Goal: Task Accomplishment & Management: Manage account settings

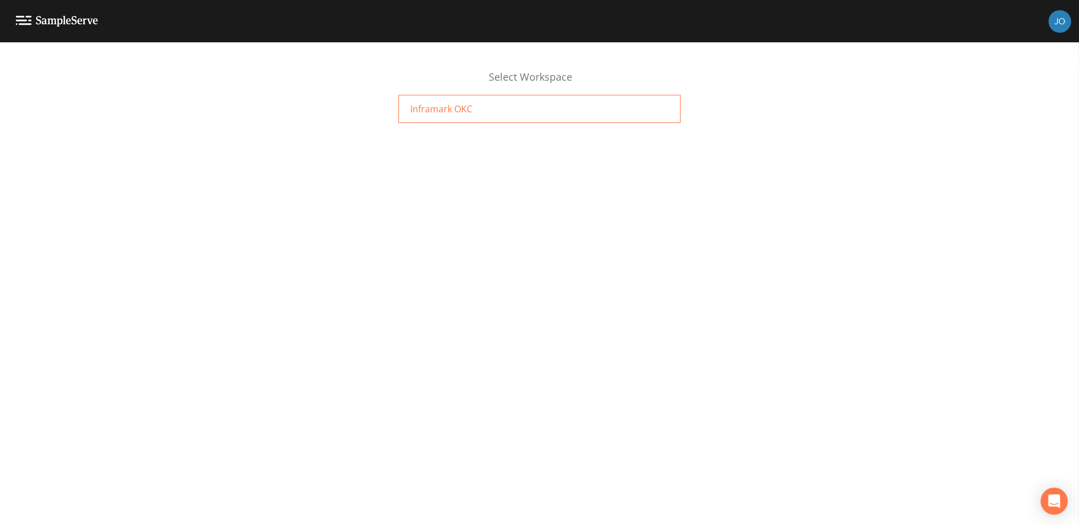
click at [468, 106] on span "Inframark OKC" at bounding box center [441, 109] width 62 height 14
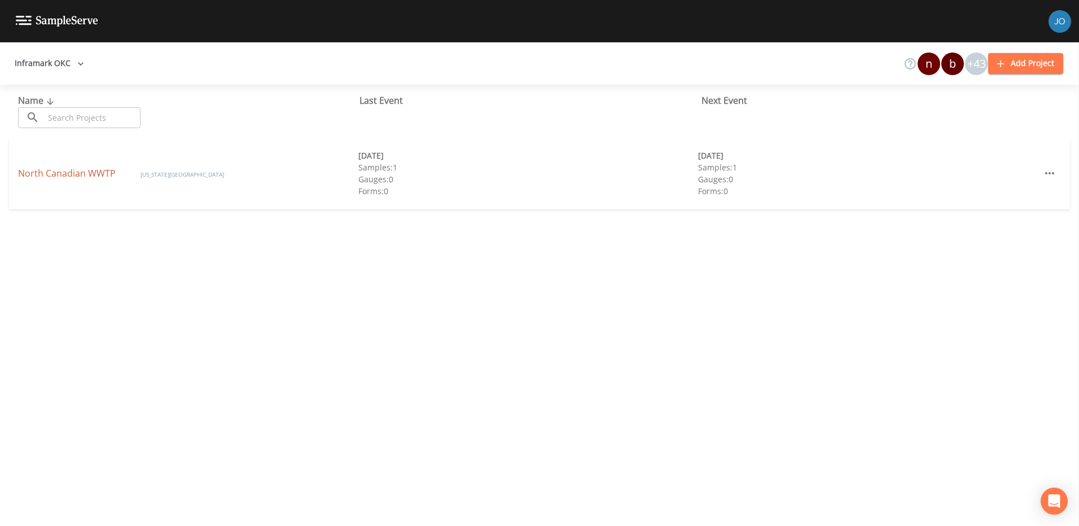
click at [97, 171] on link "North Canadian WWTP" at bounding box center [68, 173] width 100 height 12
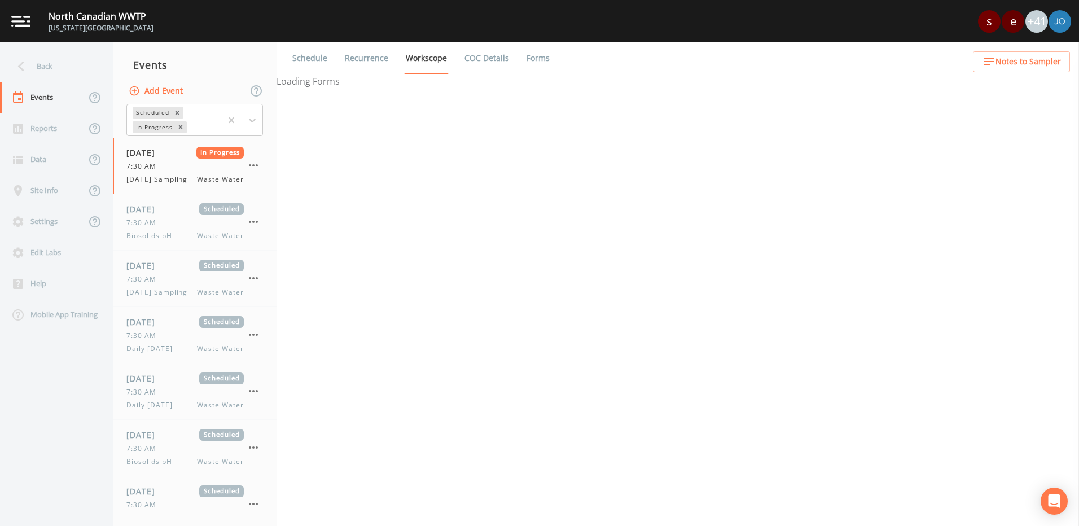
select select "b6a3c313-748b-4795-a028-792ad310bd60"
select select "092b3f94-5697-4c94-9891-da161916fdbb"
select select "b6a3c313-748b-4795-a028-792ad310bd60"
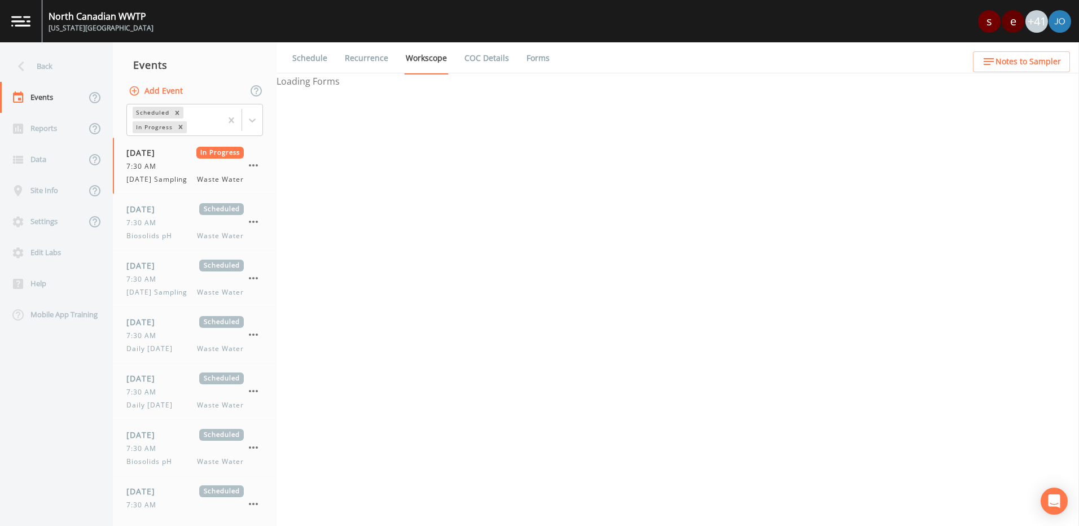
select select "092b3f94-5697-4c94-9891-da161916fdbb"
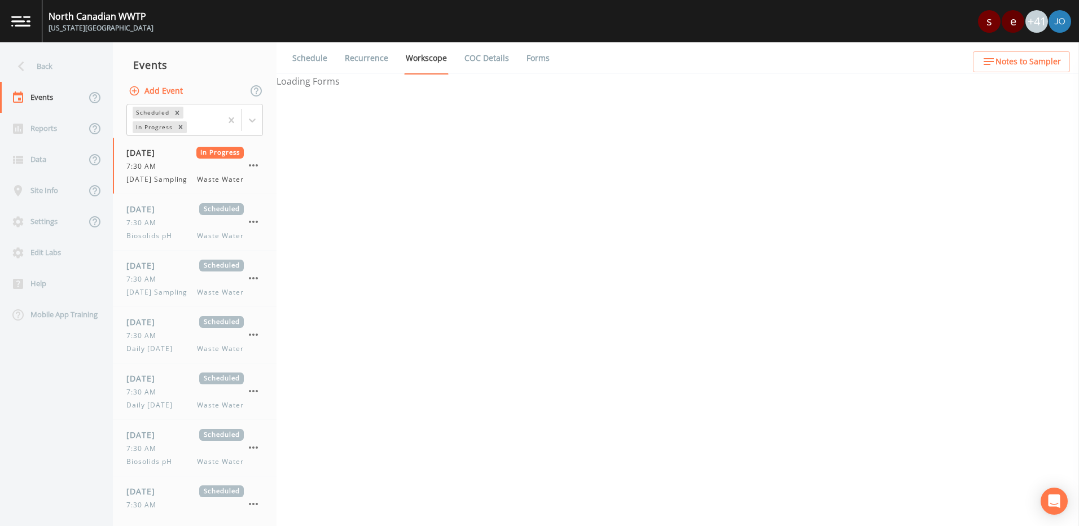
select select "092b3f94-5697-4c94-9891-da161916fdbb"
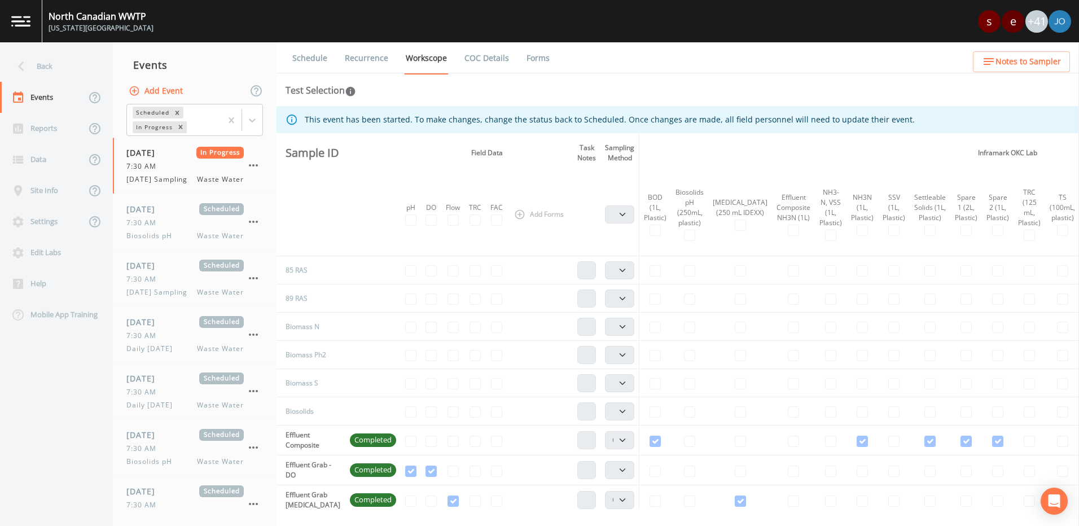
click at [1034, 23] on div "+41" at bounding box center [1036, 21] width 23 height 23
click at [958, 21] on div "North Canadian WWTP Oklahoma City s e +41" at bounding box center [539, 21] width 1079 height 42
click at [1058, 20] on img at bounding box center [1059, 21] width 23 height 23
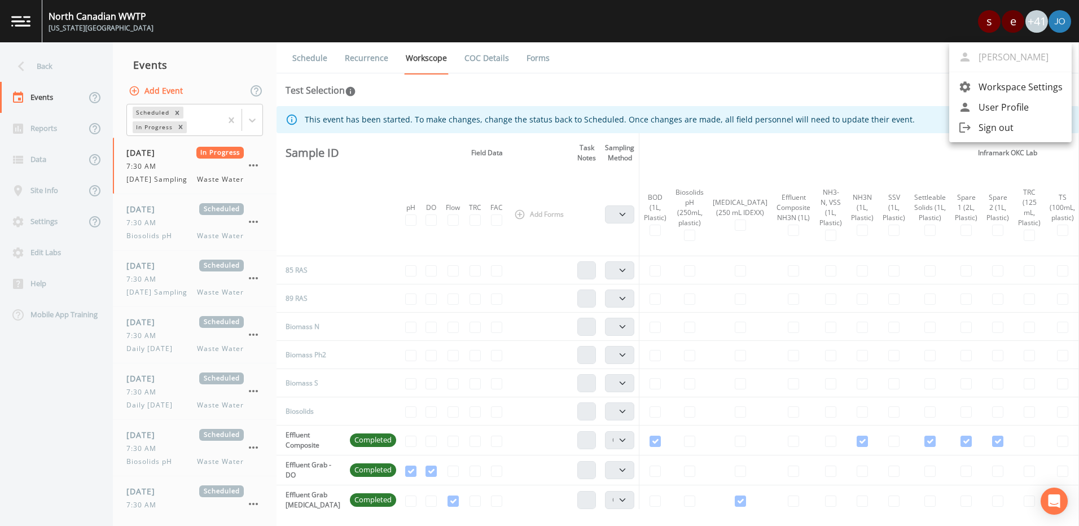
click at [85, 19] on div at bounding box center [539, 263] width 1079 height 526
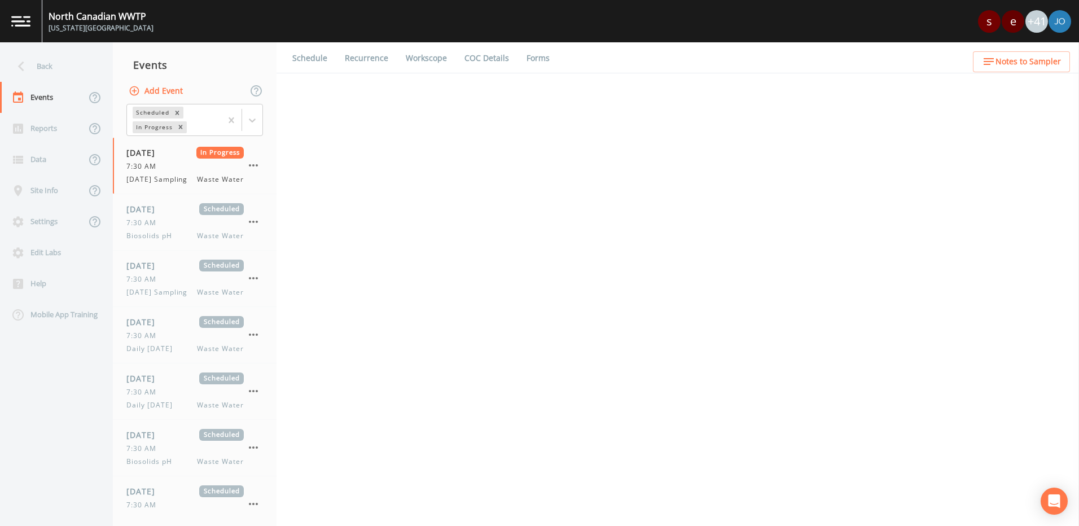
select select "b6a3c313-748b-4795-a028-792ad310bd60"
select select "092b3f94-5697-4c94-9891-da161916fdbb"
select select "b6a3c313-748b-4795-a028-792ad310bd60"
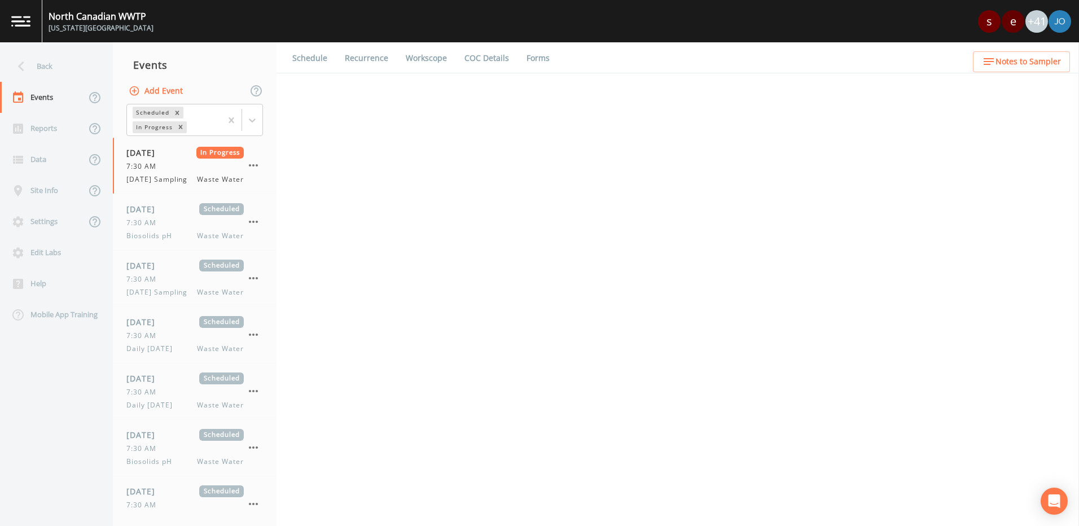
select select "092b3f94-5697-4c94-9891-da161916fdbb"
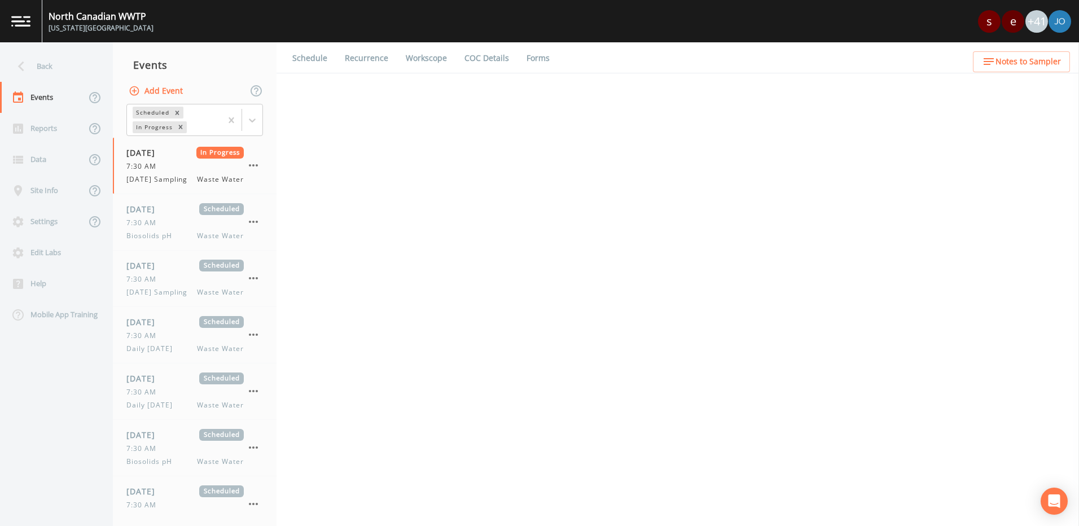
select select "092b3f94-5697-4c94-9891-da161916fdbb"
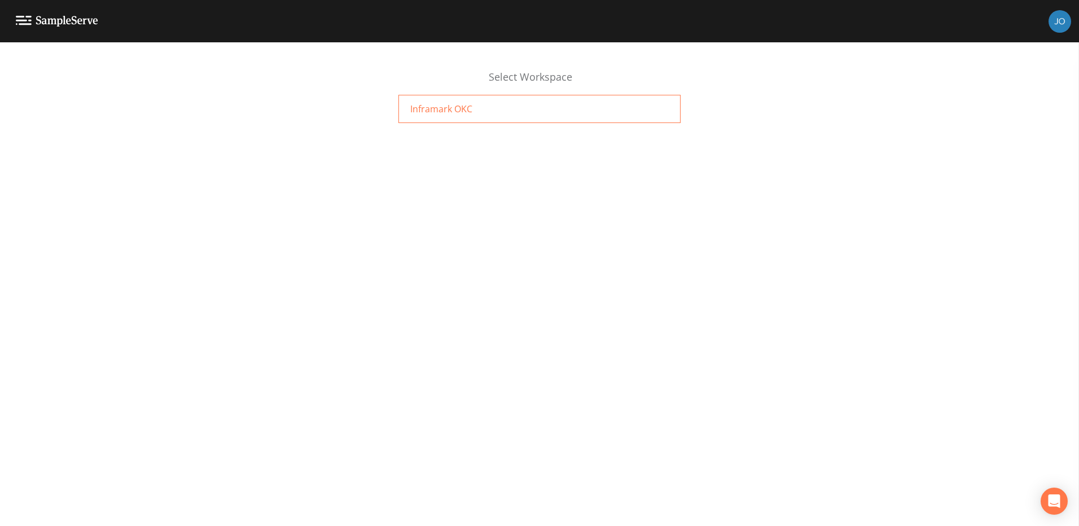
click at [490, 108] on div "Inframark OKC" at bounding box center [539, 109] width 282 height 28
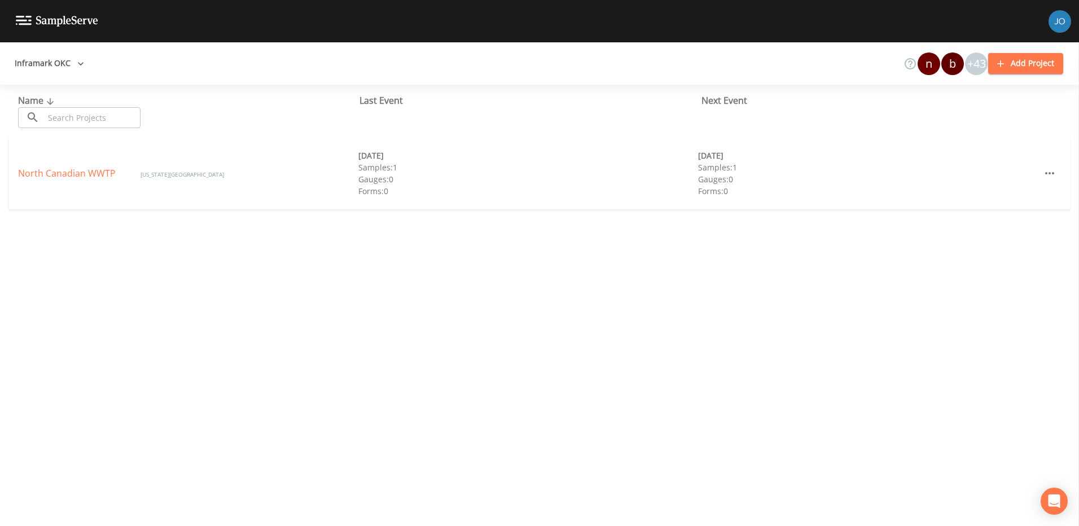
click at [1000, 62] on icon "button" at bounding box center [1000, 63] width 11 height 11
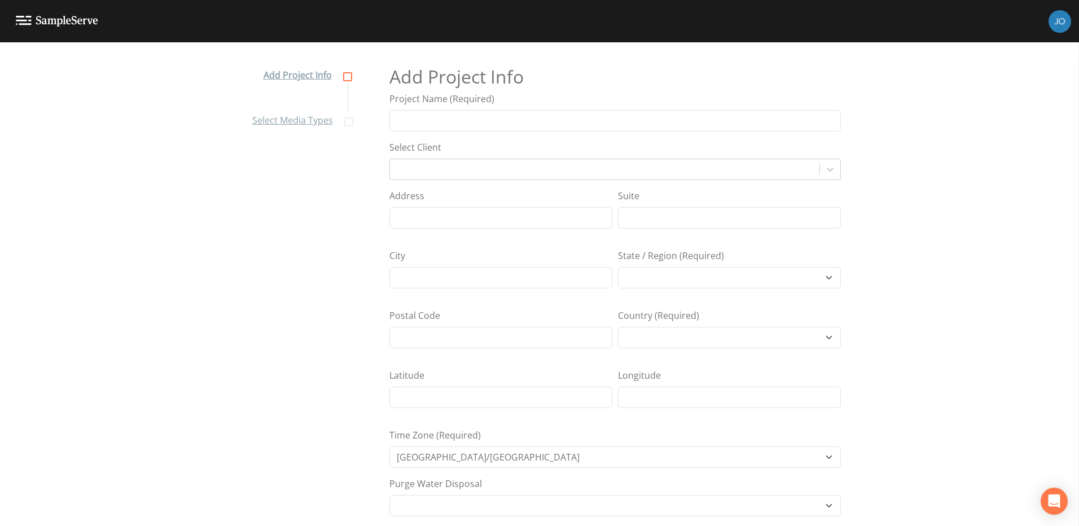
click at [21, 18] on img at bounding box center [57, 21] width 82 height 11
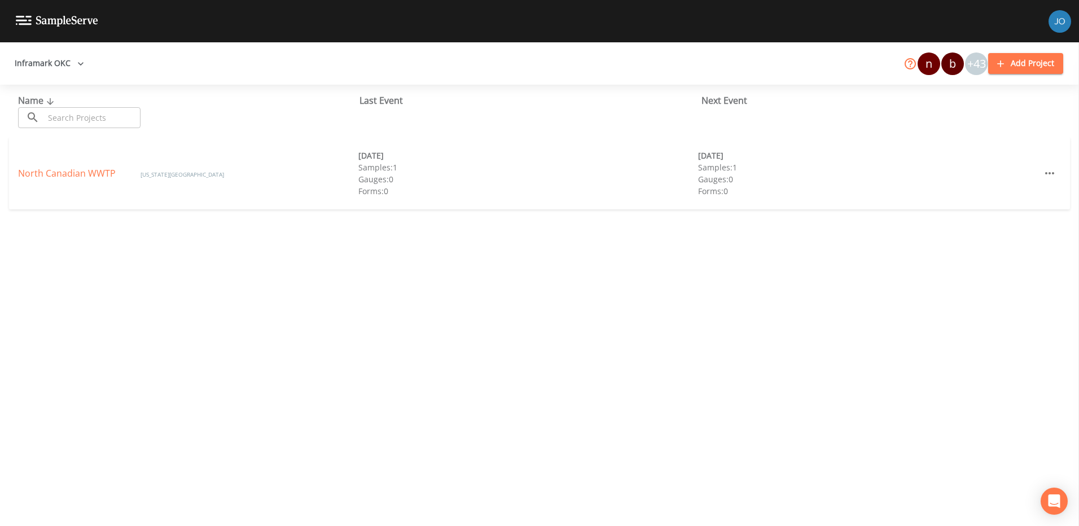
click at [910, 64] on icon at bounding box center [910, 64] width 14 height 14
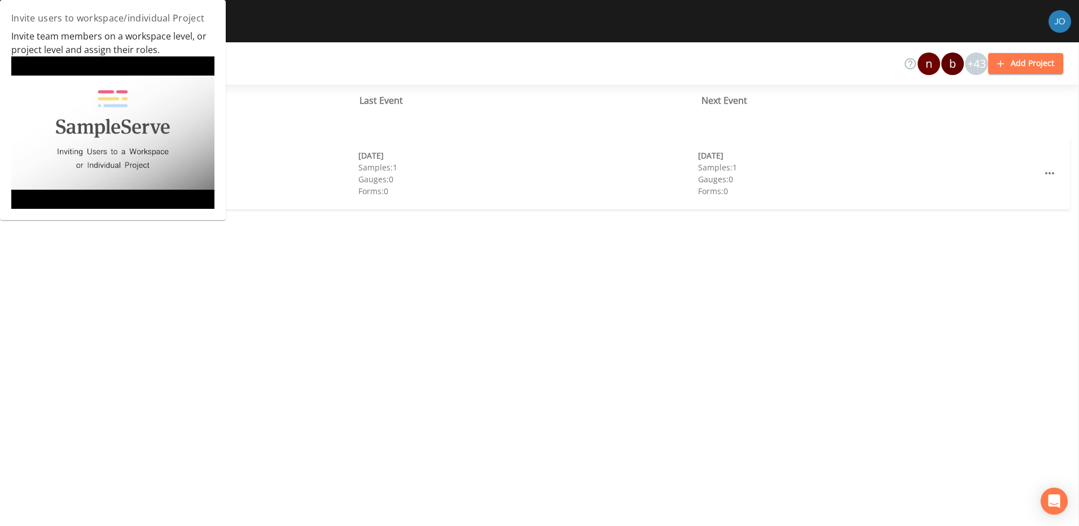
click at [119, 130] on img at bounding box center [112, 132] width 203 height 152
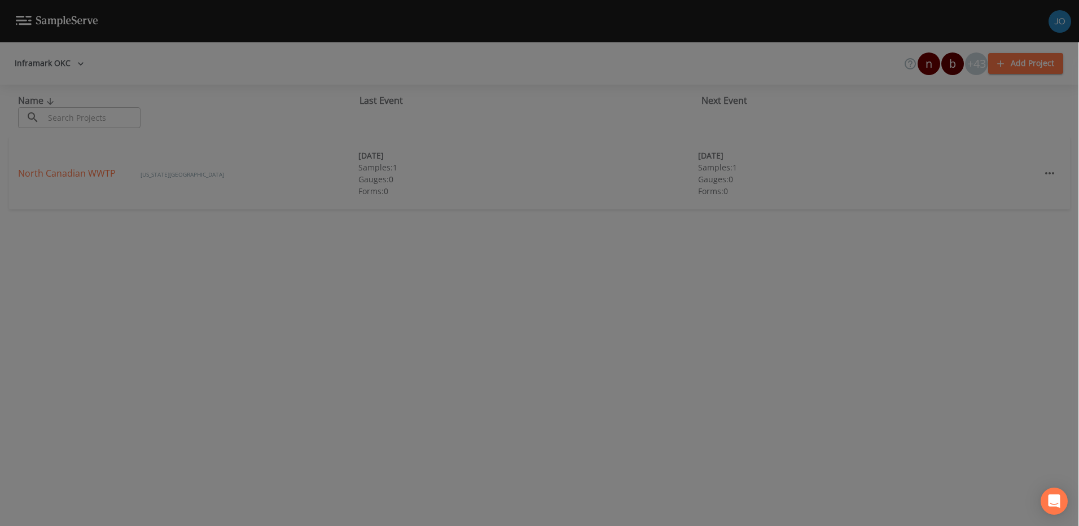
drag, startPoint x: 951, startPoint y: 66, endPoint x: 833, endPoint y: 67, distance: 117.9
click at [833, 67] on div at bounding box center [539, 263] width 1079 height 526
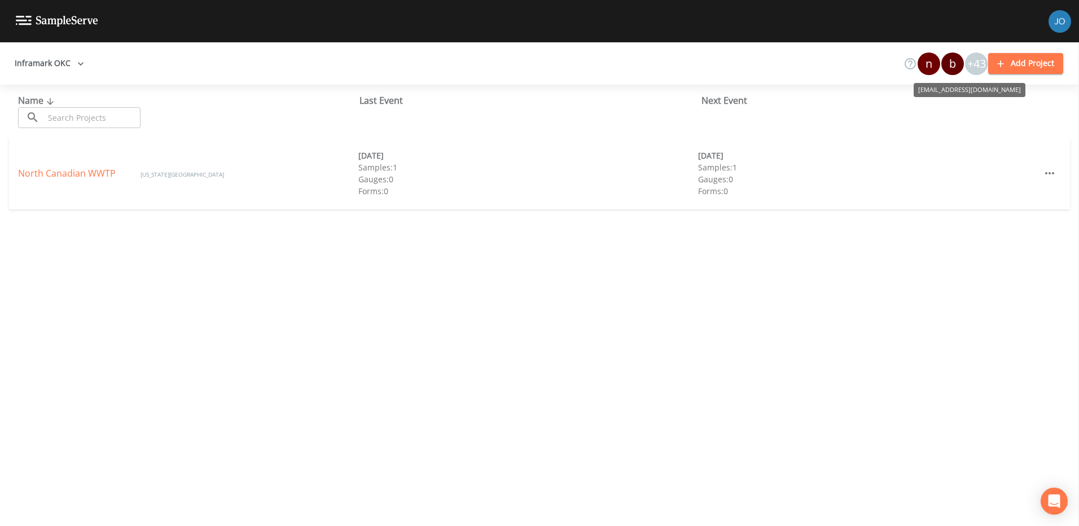
click at [944, 65] on div "b" at bounding box center [952, 63] width 23 height 23
click at [931, 63] on div "n" at bounding box center [928, 63] width 23 height 23
click at [927, 61] on div "n" at bounding box center [928, 63] width 23 height 23
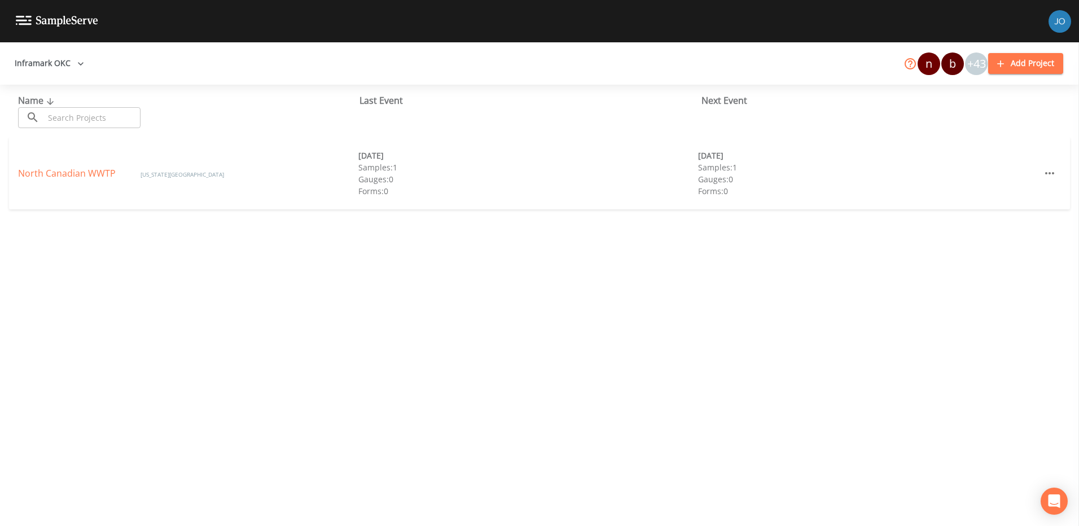
click at [910, 65] on icon at bounding box center [910, 64] width 14 height 14
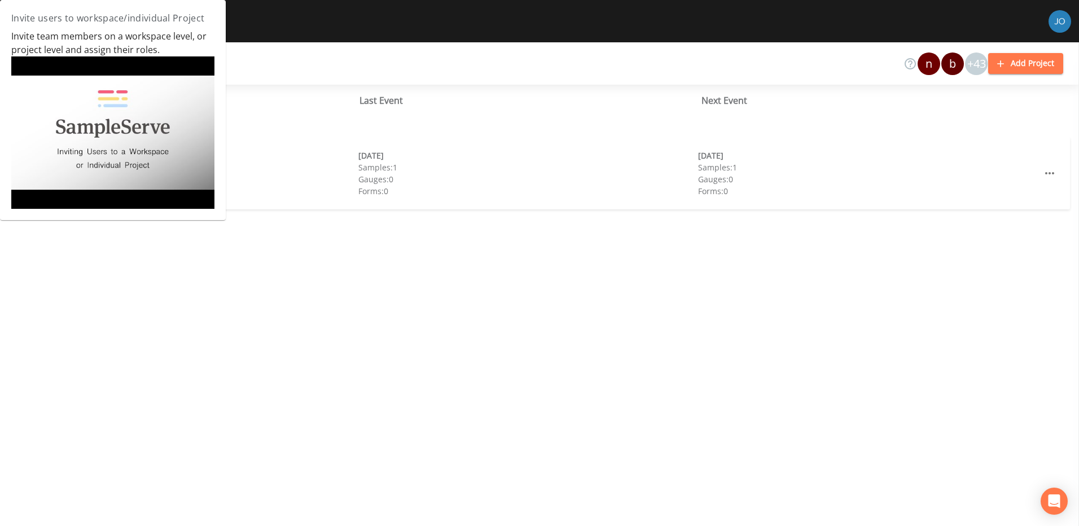
click at [133, 121] on img at bounding box center [112, 132] width 203 height 152
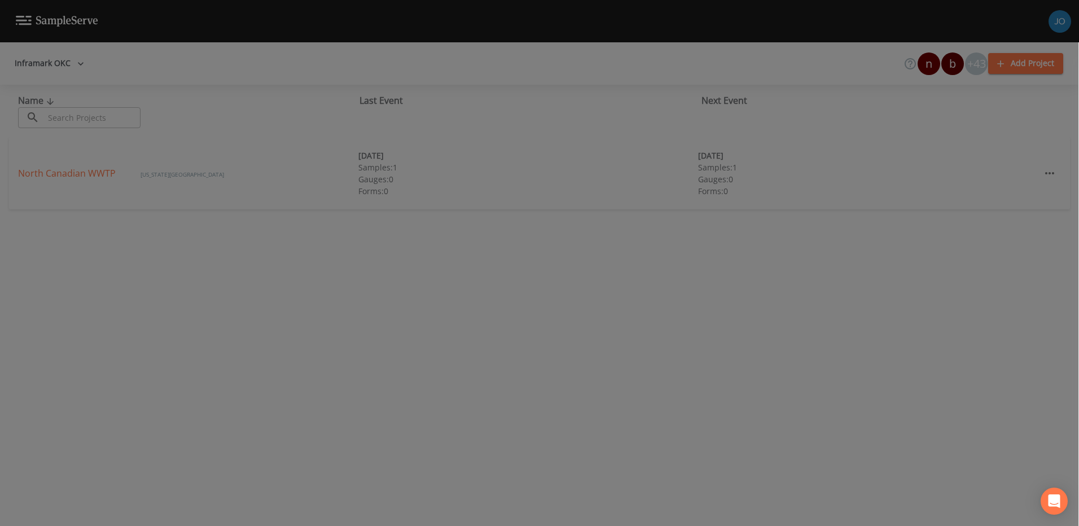
click at [503, 456] on div at bounding box center [539, 263] width 1079 height 526
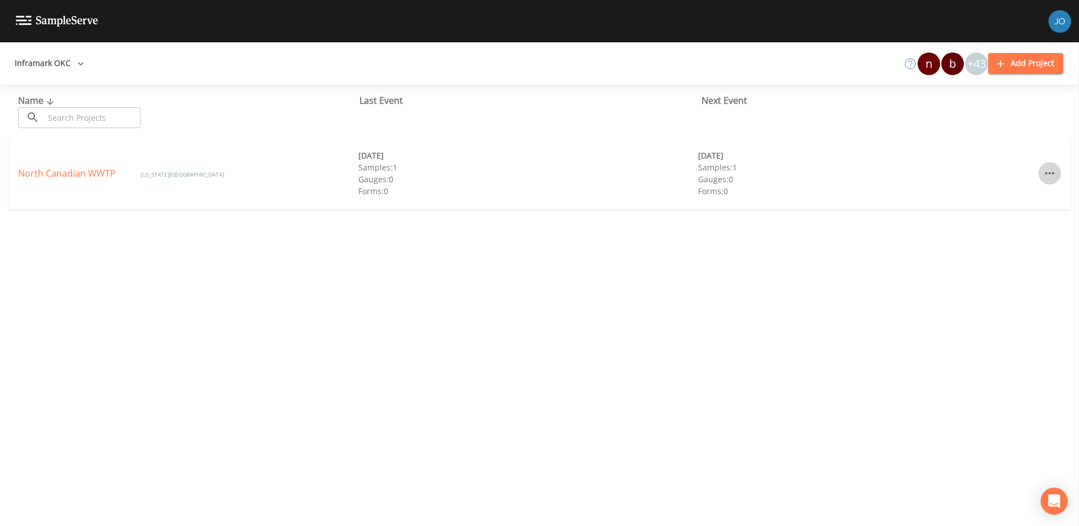
click at [1047, 173] on icon "button" at bounding box center [1049, 173] width 9 height 2
click at [666, 261] on div at bounding box center [539, 263] width 1079 height 526
click at [909, 64] on icon at bounding box center [910, 64] width 14 height 14
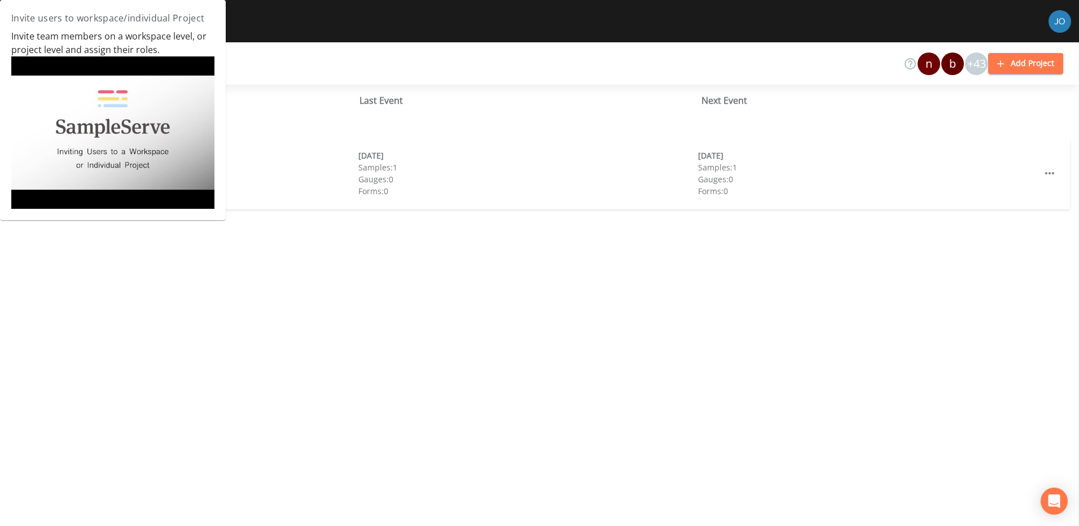
click at [100, 143] on img at bounding box center [112, 132] width 203 height 152
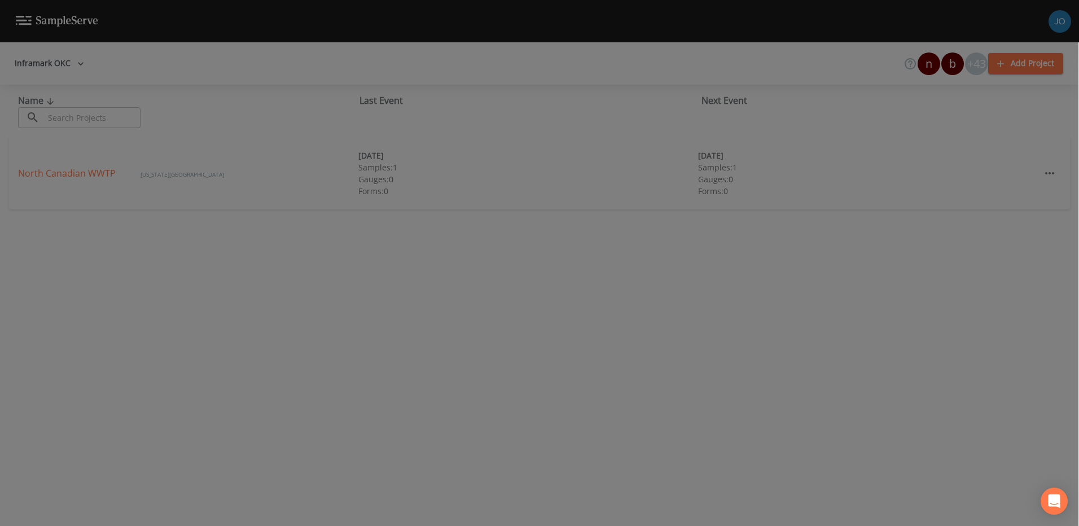
click at [556, 478] on div at bounding box center [539, 263] width 1079 height 526
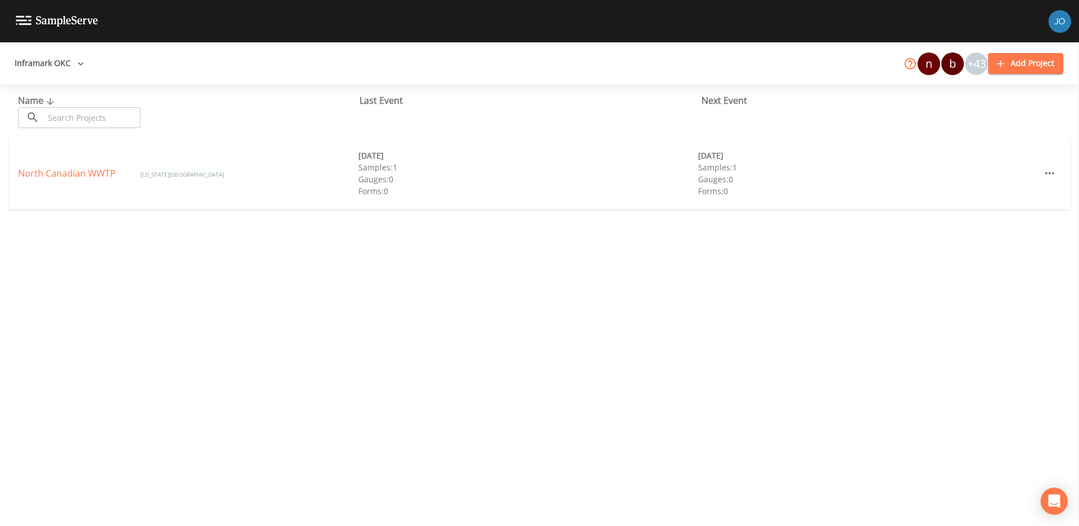
click at [912, 65] on icon at bounding box center [910, 64] width 14 height 14
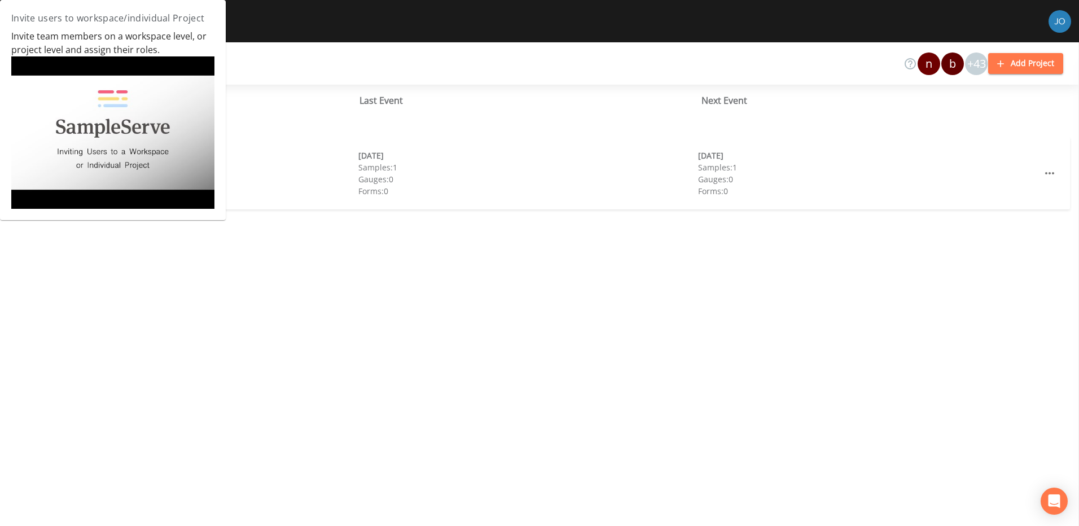
click at [118, 132] on img at bounding box center [112, 132] width 203 height 152
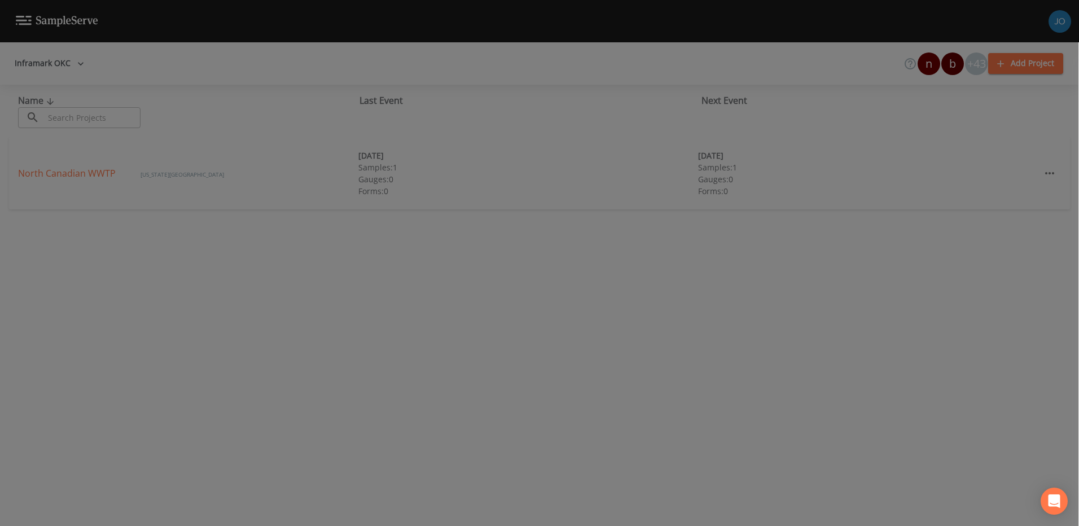
click at [122, 298] on div at bounding box center [539, 263] width 1079 height 526
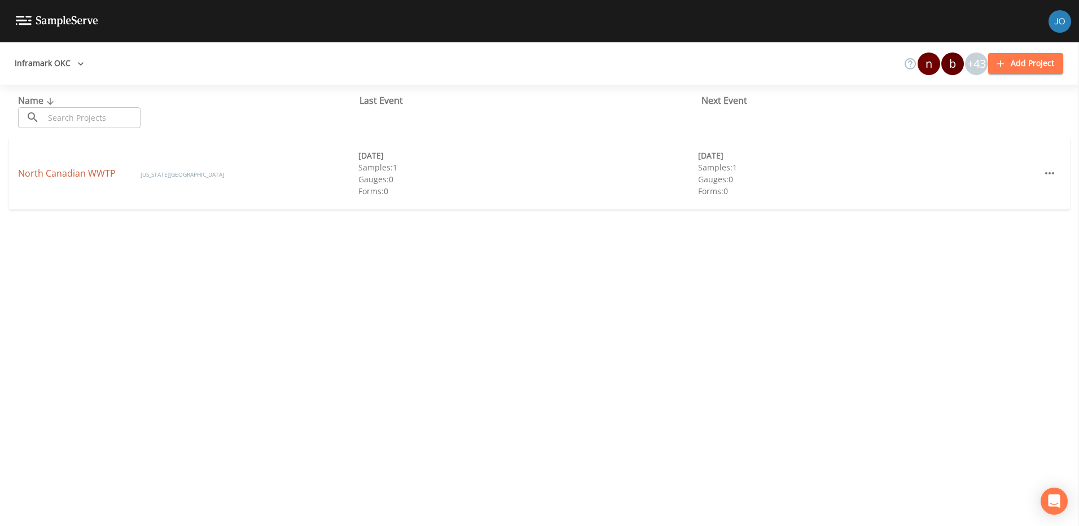
click at [71, 176] on link "North Canadian WWTP" at bounding box center [68, 173] width 100 height 12
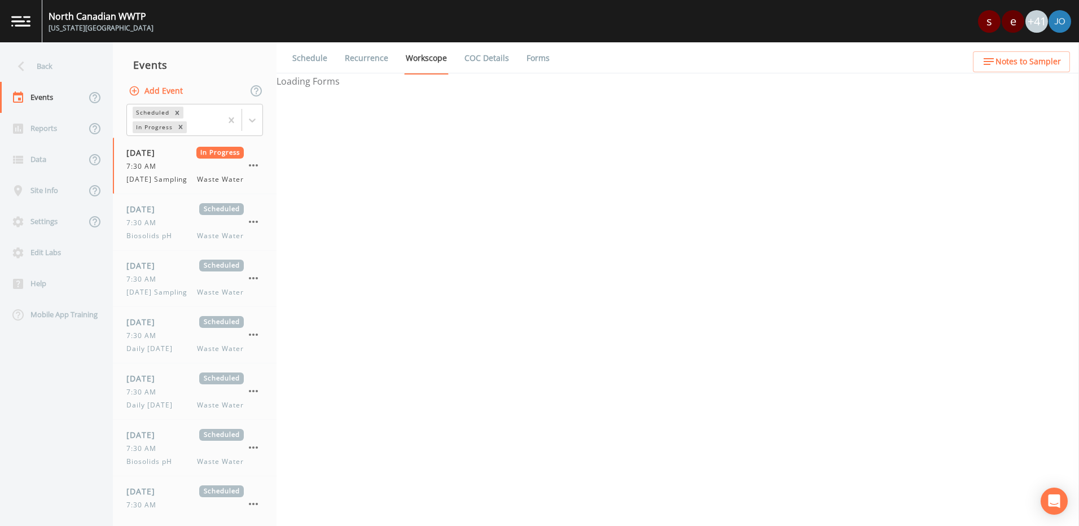
select select "b6a3c313-748b-4795-a028-792ad310bd60"
select select "092b3f94-5697-4c94-9891-da161916fdbb"
select select "b6a3c313-748b-4795-a028-792ad310bd60"
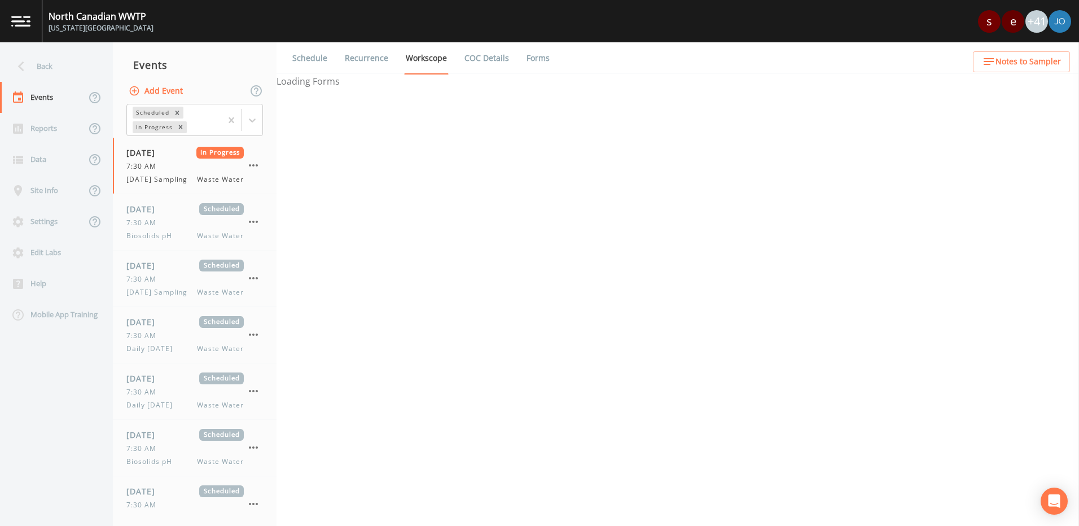
select select "092b3f94-5697-4c94-9891-da161916fdbb"
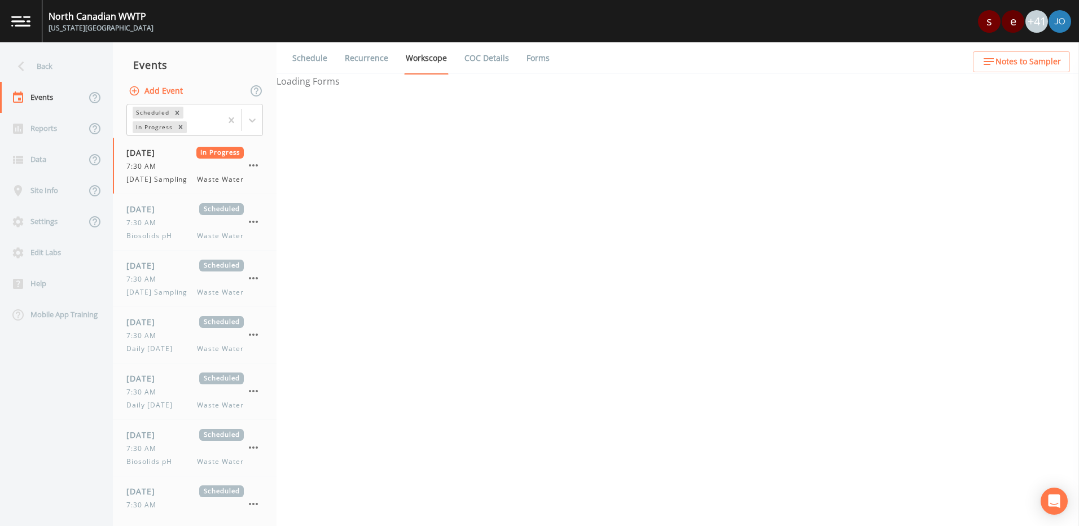
select select "092b3f94-5697-4c94-9891-da161916fdbb"
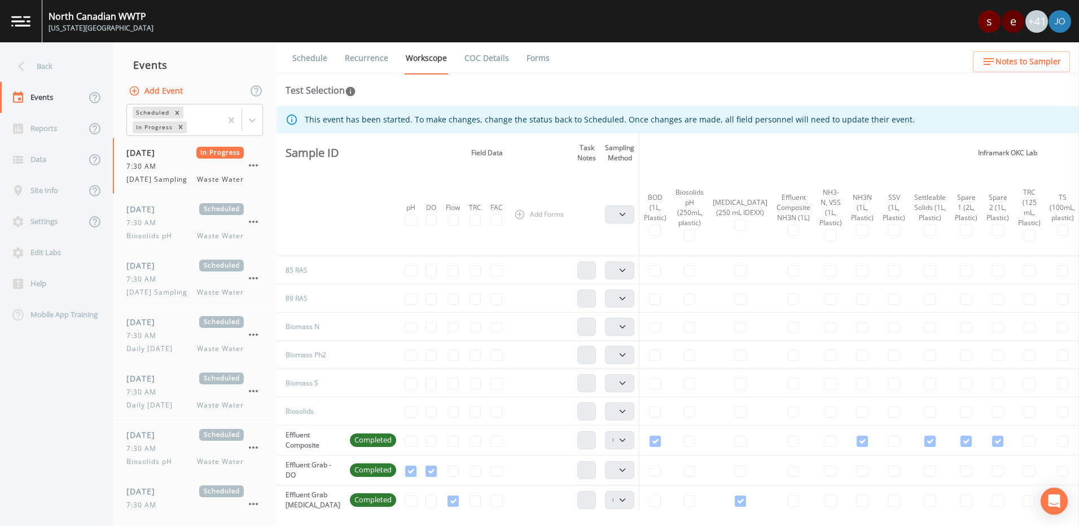
click at [323, 60] on link "Schedule" at bounding box center [310, 58] width 38 height 32
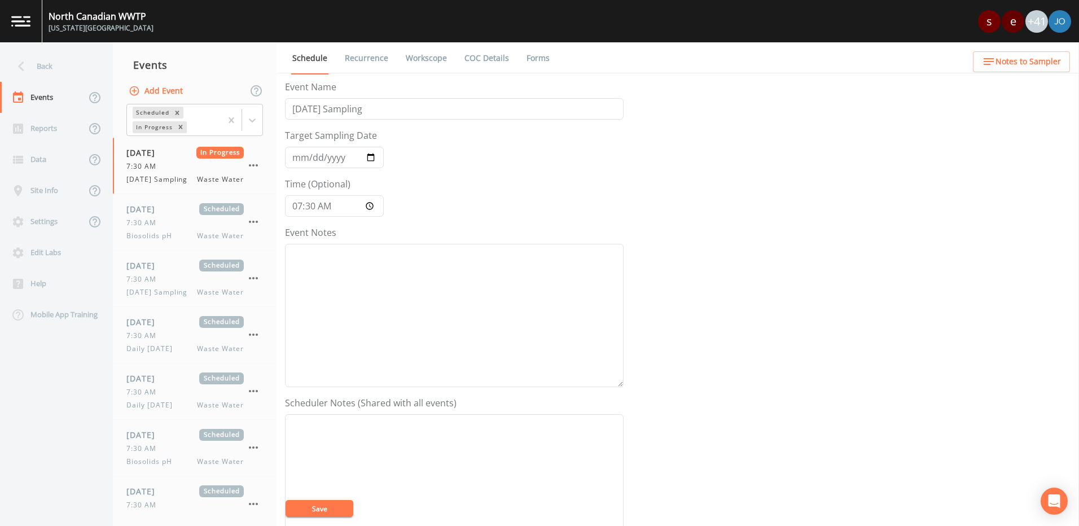
click at [377, 58] on link "Recurrence" at bounding box center [366, 58] width 47 height 32
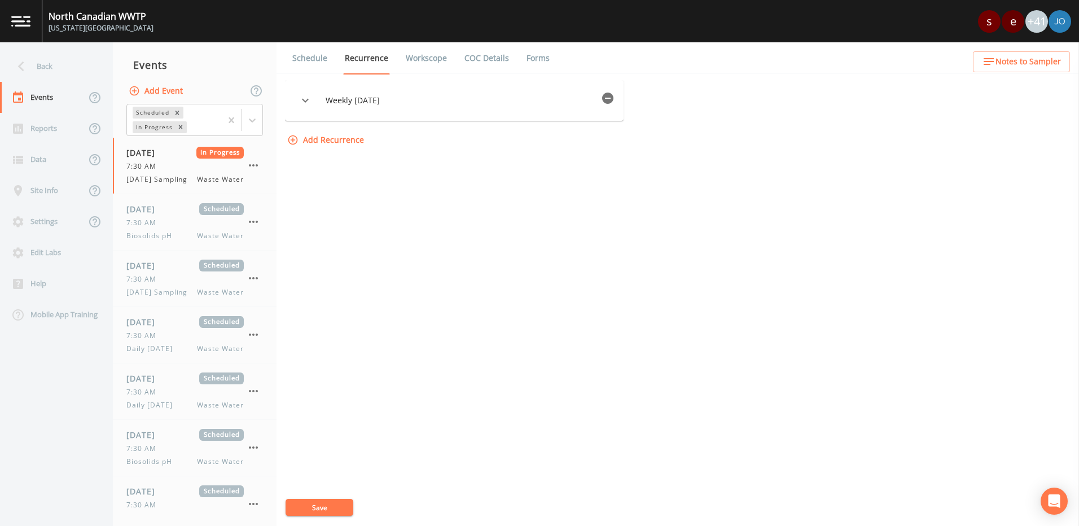
click at [433, 58] on link "Workscope" at bounding box center [426, 58] width 45 height 32
select select "b6a3c313-748b-4795-a028-792ad310bd60"
select select "092b3f94-5697-4c94-9891-da161916fdbb"
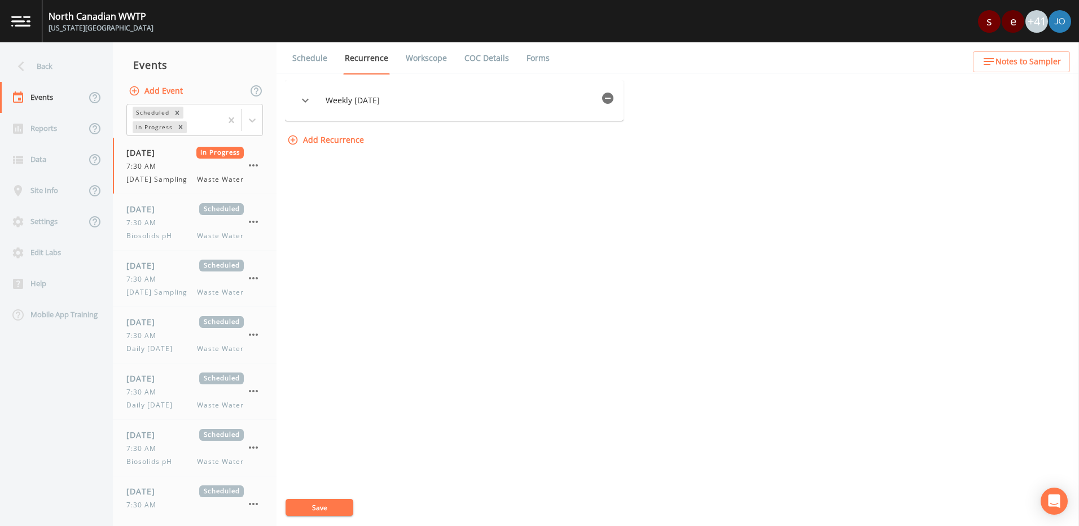
select select "b6a3c313-748b-4795-a028-792ad310bd60"
select select "092b3f94-5697-4c94-9891-da161916fdbb"
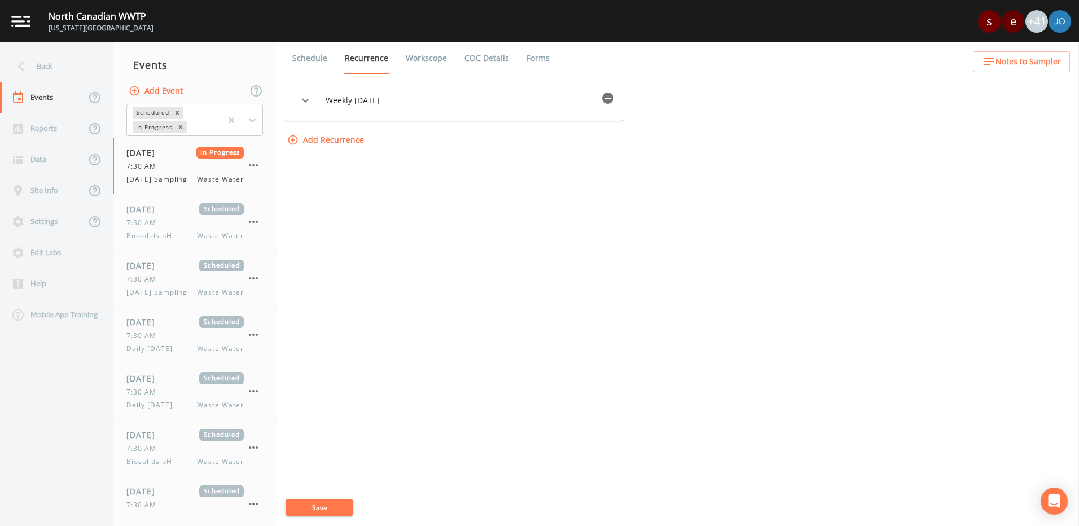
select select "092b3f94-5697-4c94-9891-da161916fdbb"
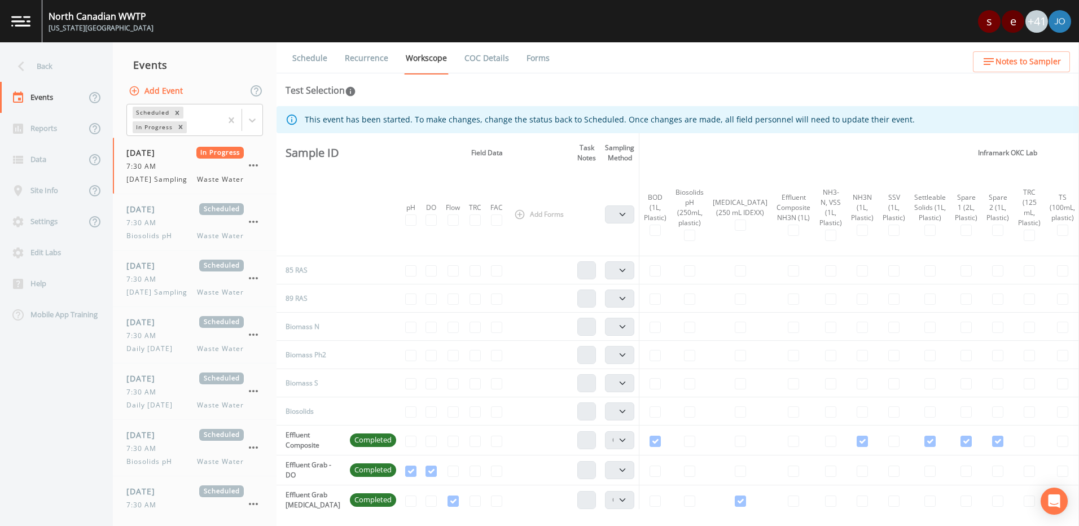
click at [470, 57] on link "COC Details" at bounding box center [487, 58] width 48 height 32
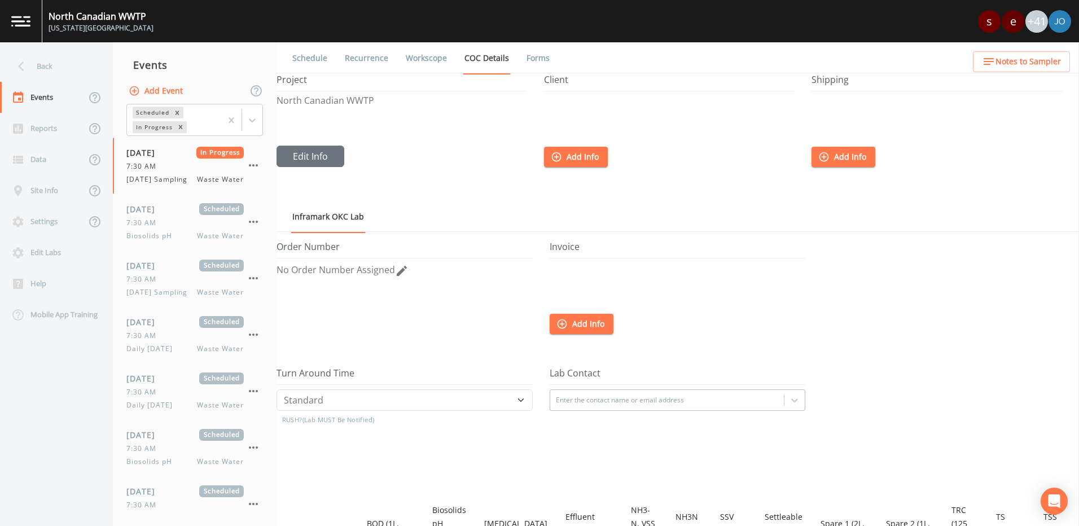
click at [538, 58] on link "Forms" at bounding box center [538, 58] width 27 height 32
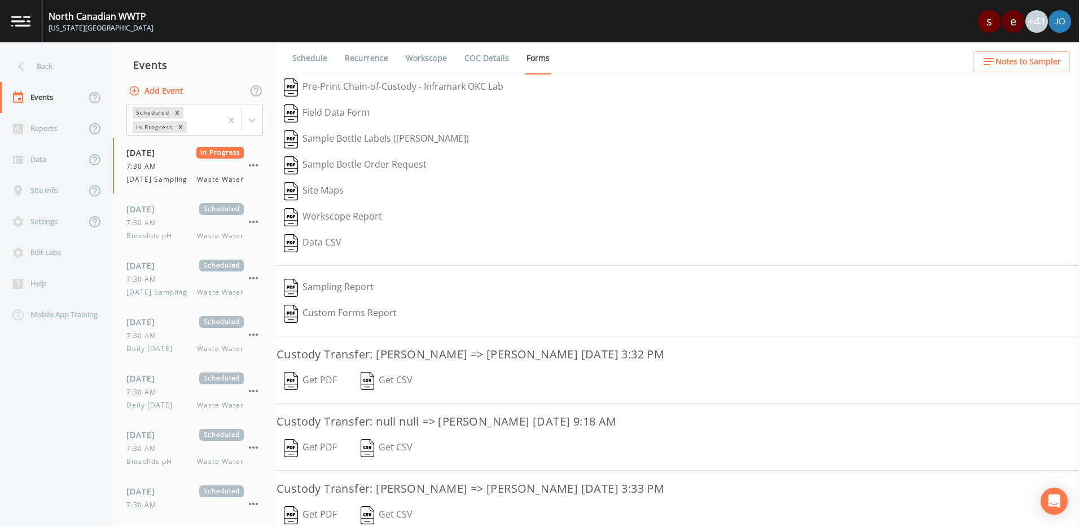
click at [364, 58] on link "Recurrence" at bounding box center [366, 58] width 47 height 32
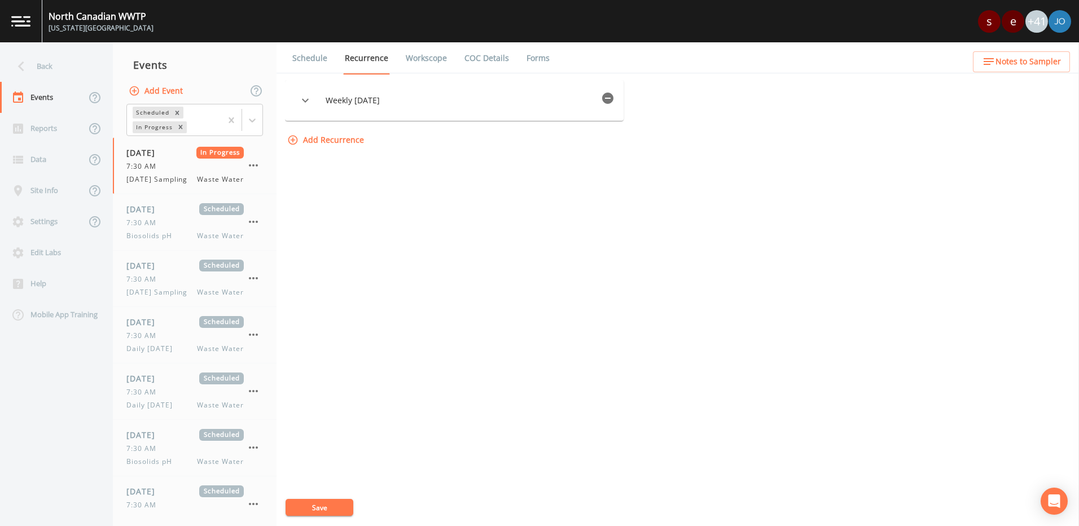
click at [310, 58] on link "Schedule" at bounding box center [310, 58] width 38 height 32
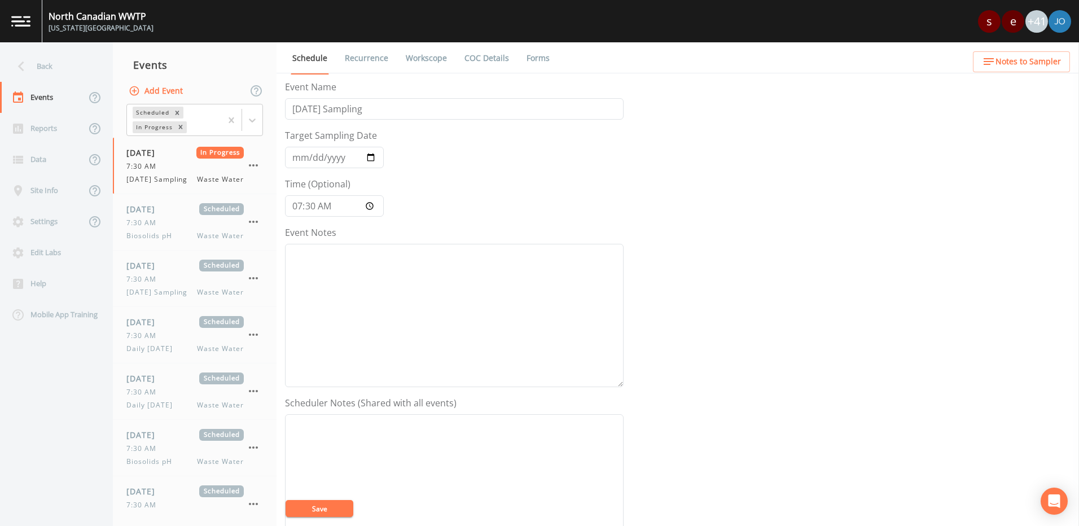
click at [988, 60] on icon "button" at bounding box center [989, 62] width 14 height 14
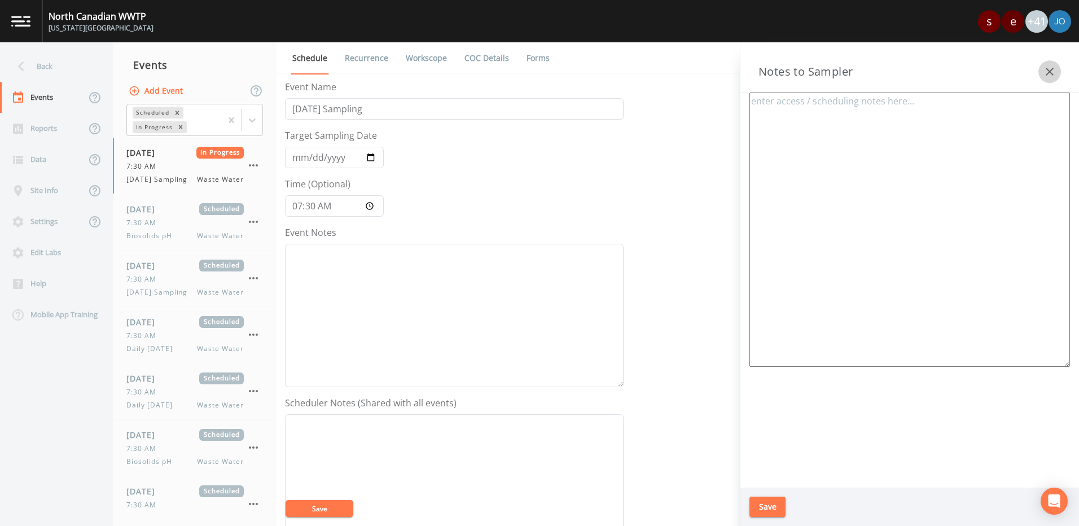
click at [1052, 69] on icon "button" at bounding box center [1049, 72] width 8 height 8
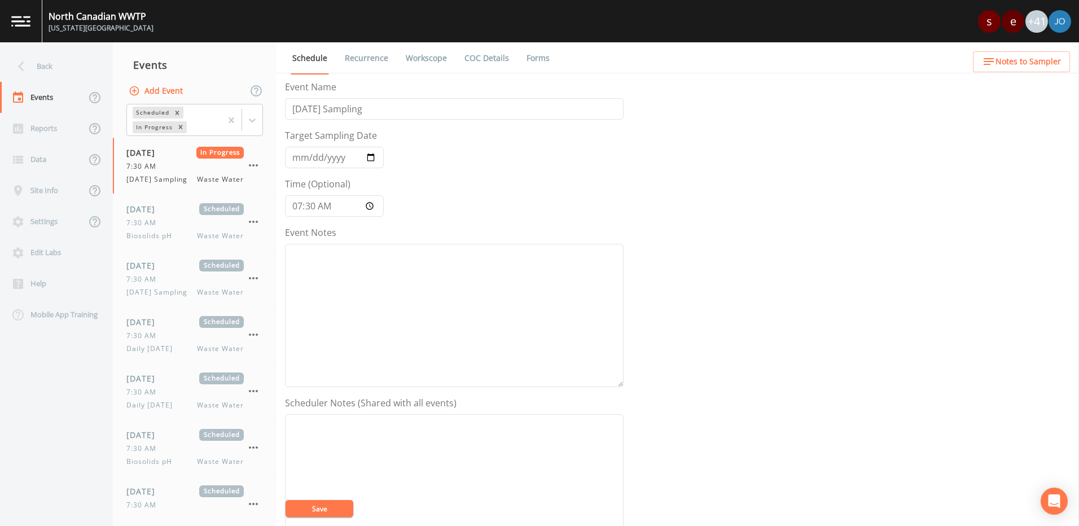
click at [23, 21] on img at bounding box center [20, 21] width 19 height 11
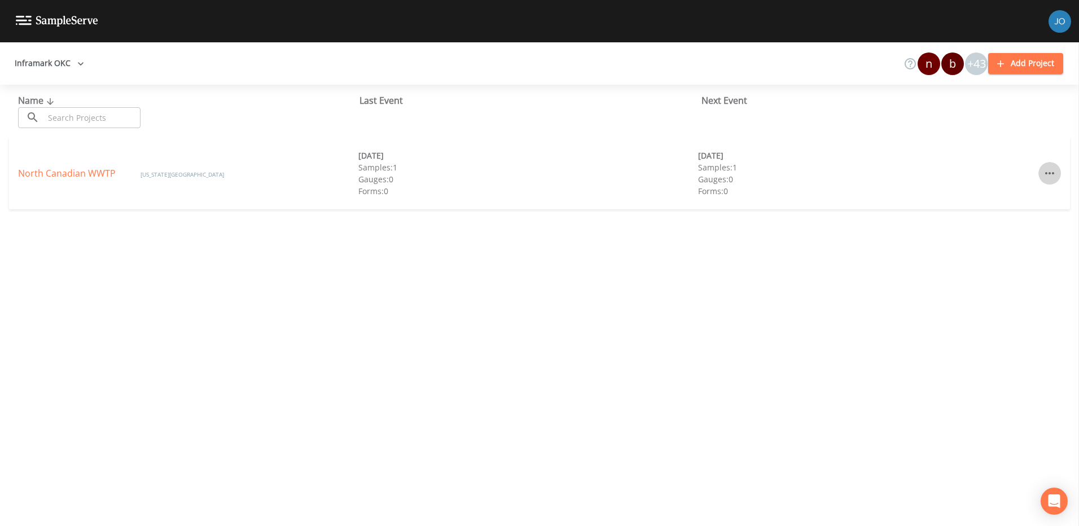
click at [1043, 175] on icon "button" at bounding box center [1050, 173] width 14 height 14
click at [1045, 171] on div at bounding box center [539, 263] width 1079 height 526
click at [1001, 64] on icon "button" at bounding box center [1000, 63] width 7 height 7
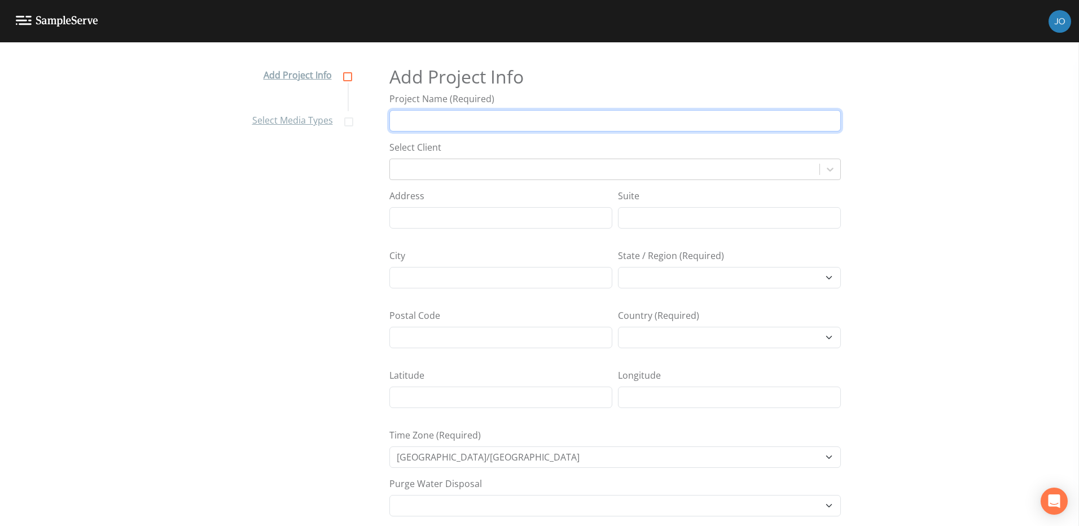
click at [411, 118] on input "Project Name (Required)" at bounding box center [614, 120] width 451 height 21
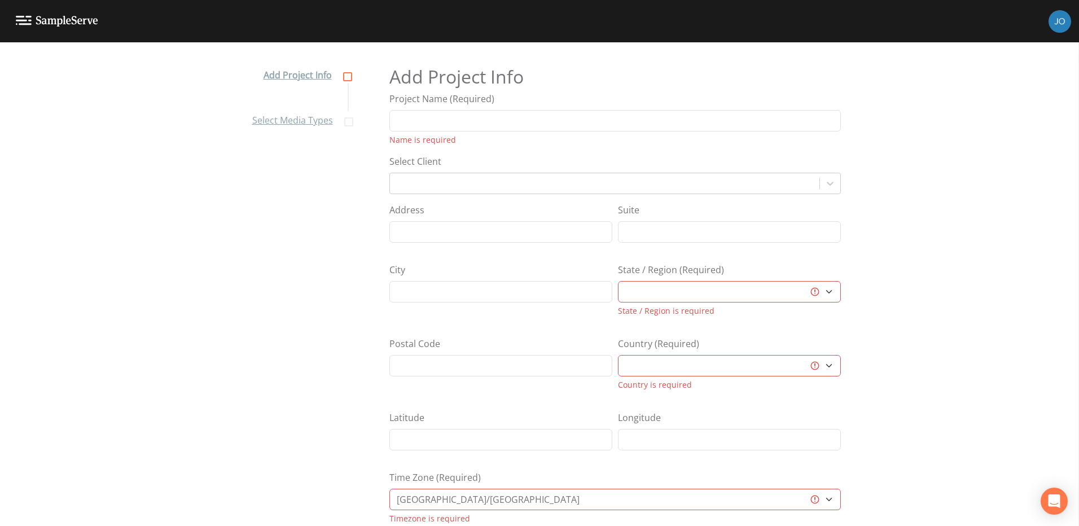
click at [260, 190] on nav "Add Project Info Select Media Types" at bounding box center [301, 293] width 124 height 483
click at [24, 15] on link at bounding box center [49, 21] width 98 height 42
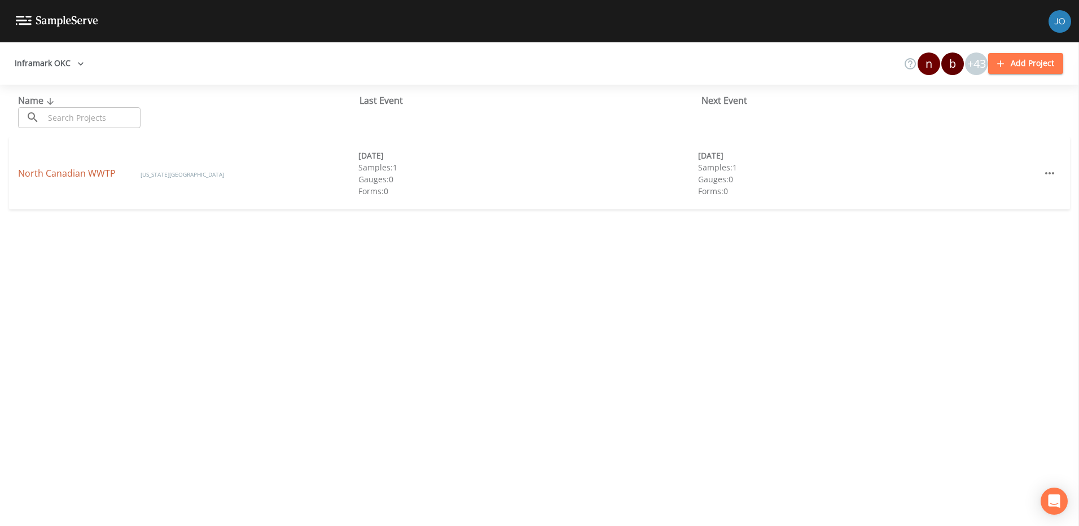
click at [77, 175] on link "North Canadian WWTP" at bounding box center [68, 173] width 100 height 12
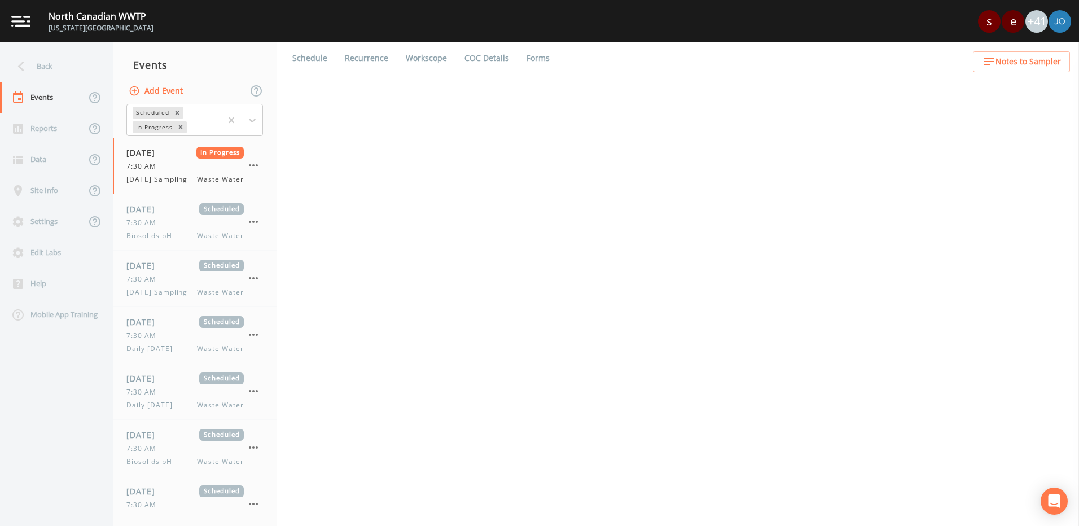
select select "b6a3c313-748b-4795-a028-792ad310bd60"
select select "092b3f94-5697-4c94-9891-da161916fdbb"
select select "b6a3c313-748b-4795-a028-792ad310bd60"
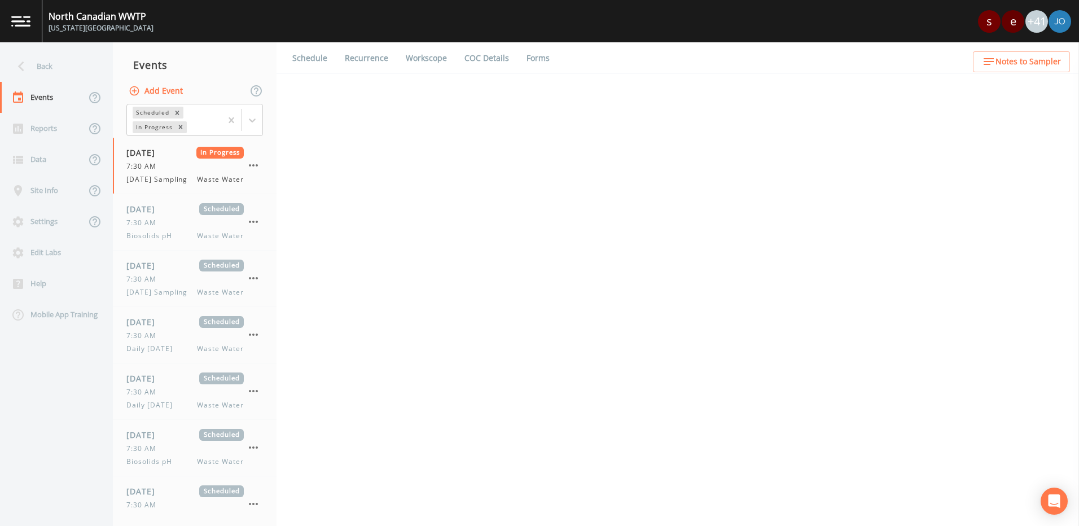
select select "092b3f94-5697-4c94-9891-da161916fdbb"
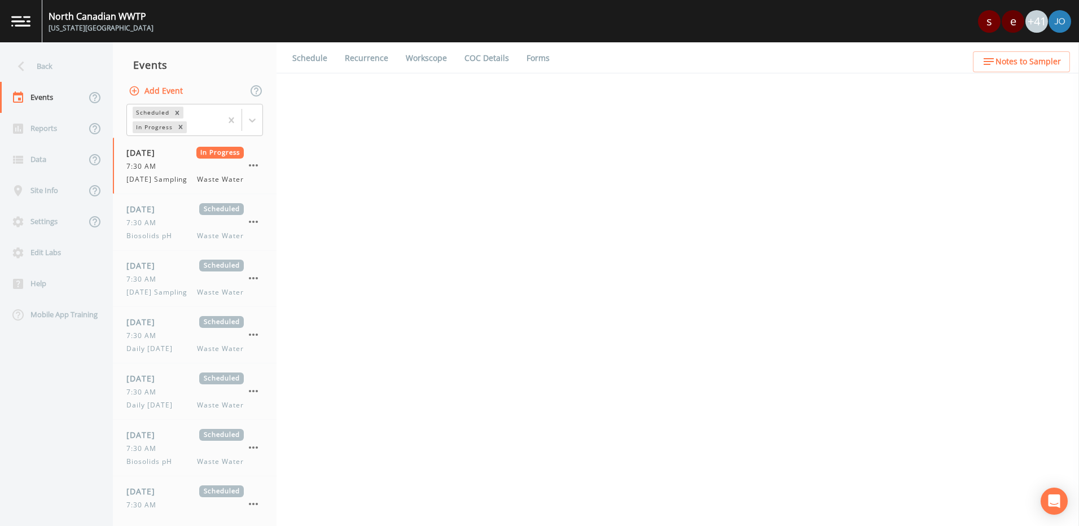
select select "092b3f94-5697-4c94-9891-da161916fdbb"
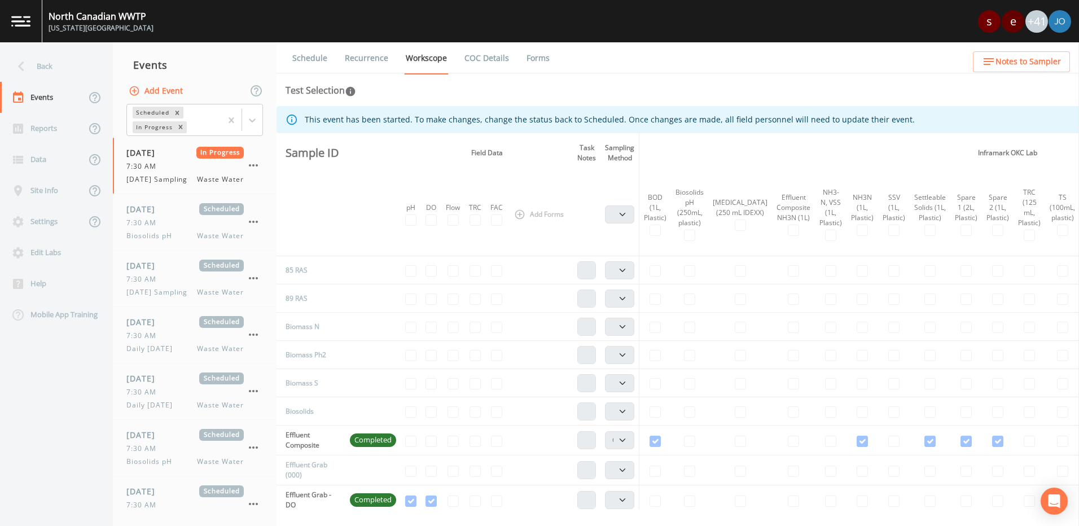
click at [17, 17] on img at bounding box center [20, 21] width 19 height 11
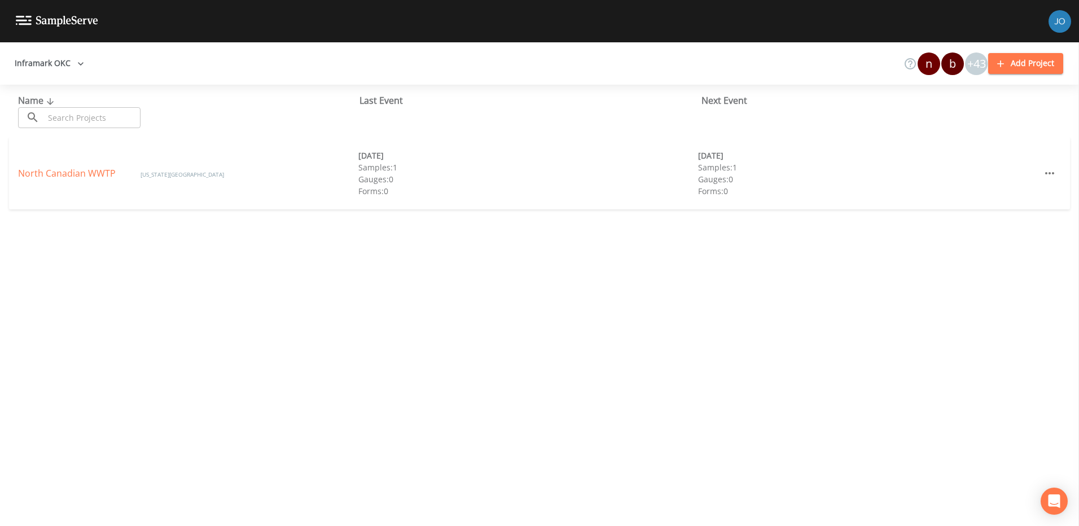
click at [75, 115] on input "text" at bounding box center [92, 117] width 96 height 21
click at [50, 100] on icon at bounding box center [50, 101] width 7 height 7
click at [80, 64] on icon "button" at bounding box center [81, 63] width 6 height 3
click at [30, 109] on icon at bounding box center [26, 109] width 14 height 14
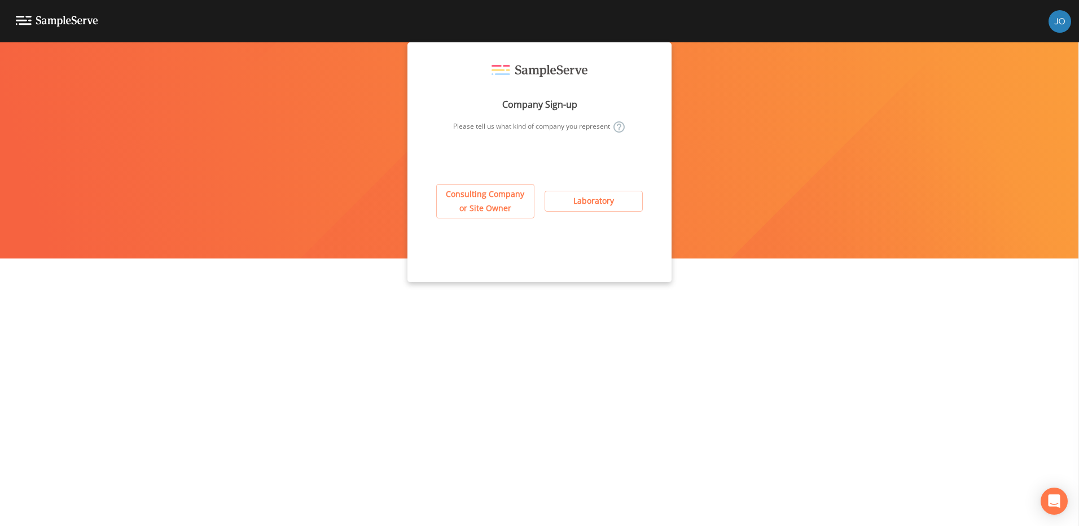
click at [423, 113] on div "Company Sign-up Please tell us what kind of company you represent Consulting Co…" at bounding box center [539, 162] width 264 height 240
click at [20, 19] on img at bounding box center [57, 21] width 82 height 11
